Goal: Task Accomplishment & Management: Complete application form

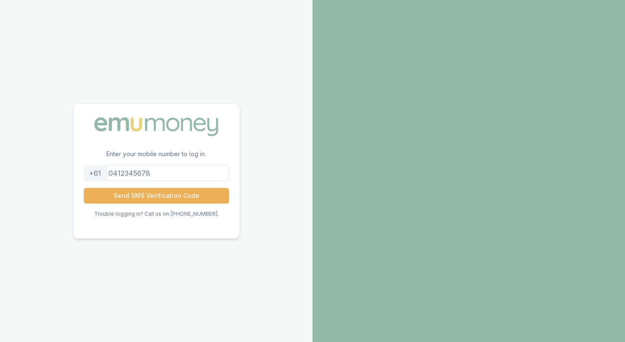
click at [169, 174] on input "tel" at bounding box center [156, 173] width 145 height 16
type input "413899198"
click at [159, 196] on button "Send SMS Verification Code" at bounding box center [156, 196] width 145 height 16
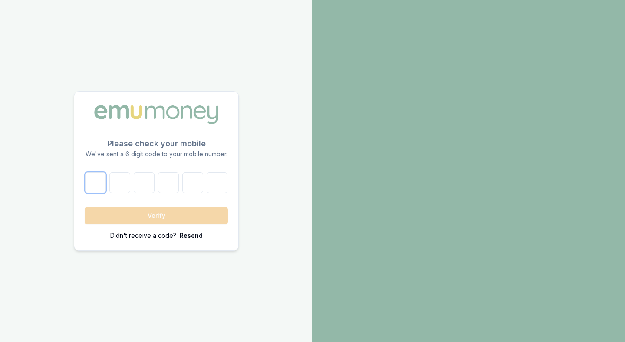
click at [89, 184] on input "number" at bounding box center [95, 182] width 21 height 21
type input "4"
type input "5"
type input "6"
type input "1"
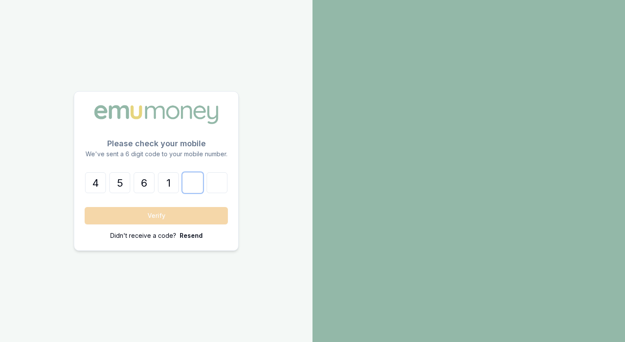
type input "3"
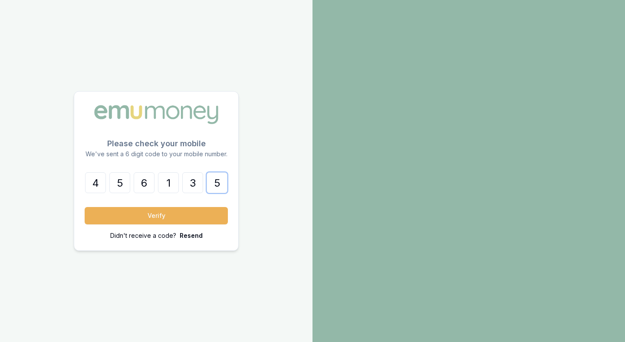
type input "5"
click at [99, 224] on form "4 5 6 1 3 5 Verify Didn't receive a code? [GEOGRAPHIC_DATA]" at bounding box center [156, 206] width 143 height 68
click at [123, 209] on button "Verify" at bounding box center [156, 215] width 143 height 17
